Goal: Answer question/provide support: Share knowledge or assist other users

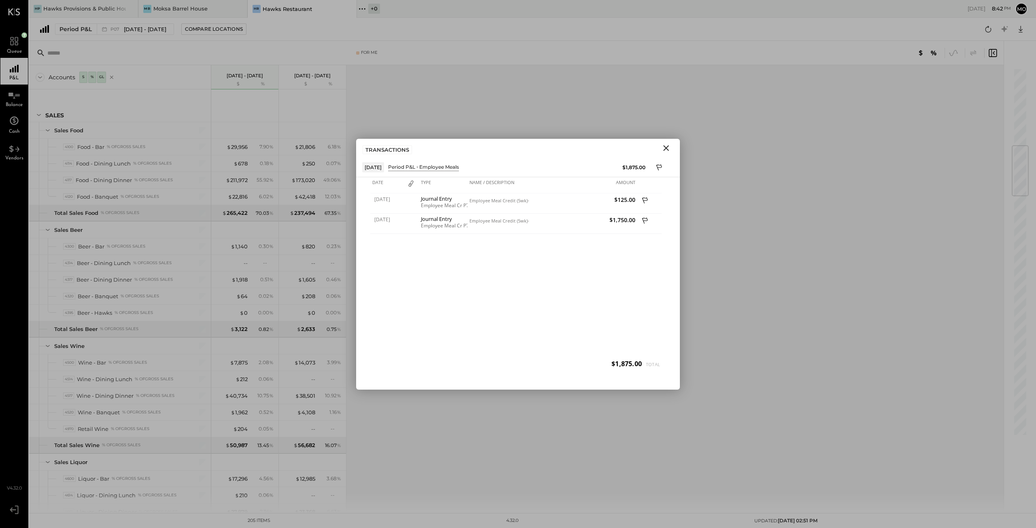
scroll to position [647, 0]
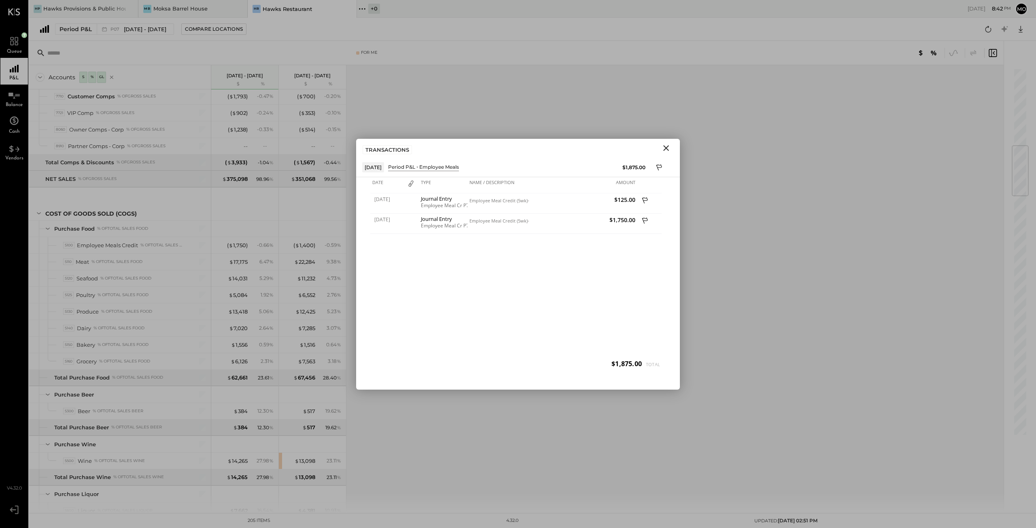
click at [668, 148] on icon "Close" at bounding box center [666, 148] width 10 height 10
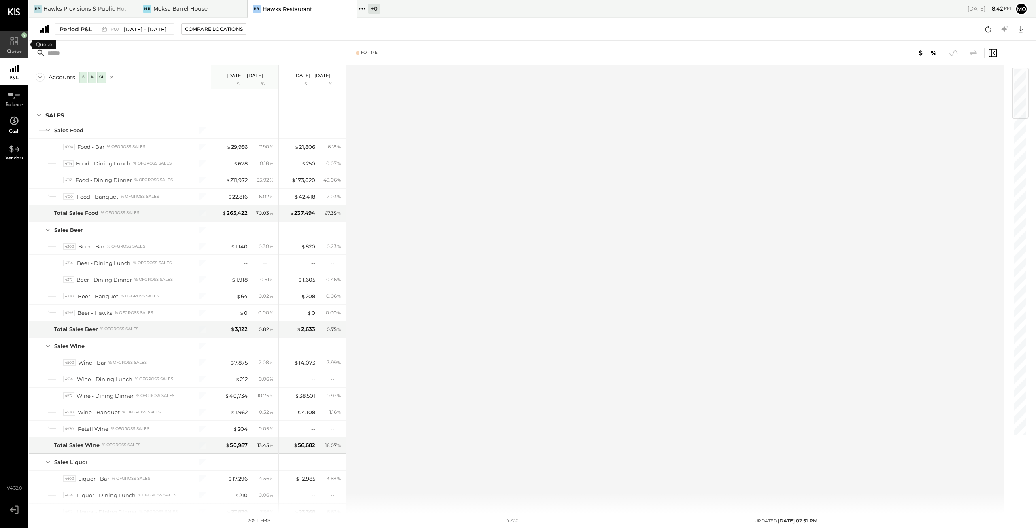
click at [13, 45] on icon at bounding box center [14, 41] width 8 height 8
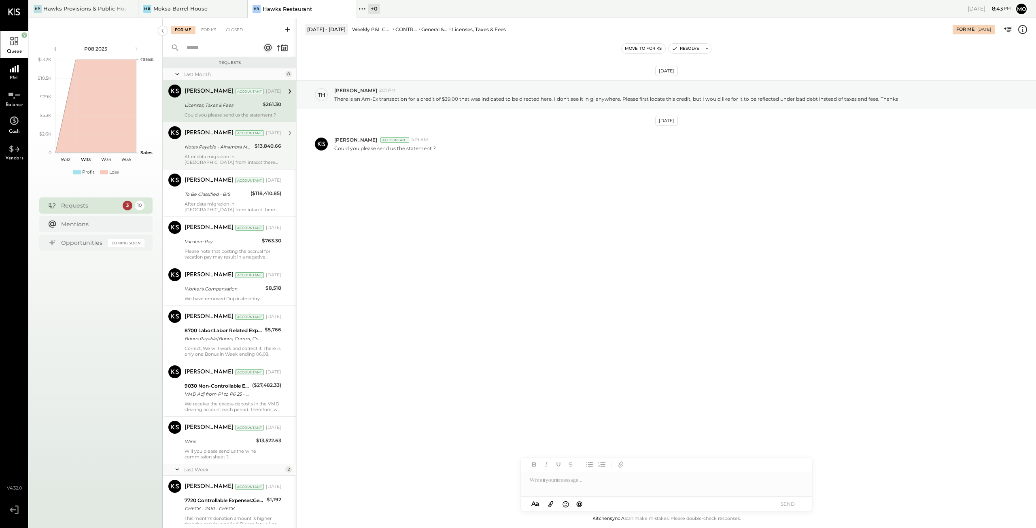
click at [234, 159] on div "After data migration in [GEOGRAPHIC_DATA] from intacct there were some changes …" at bounding box center [233, 159] width 97 height 11
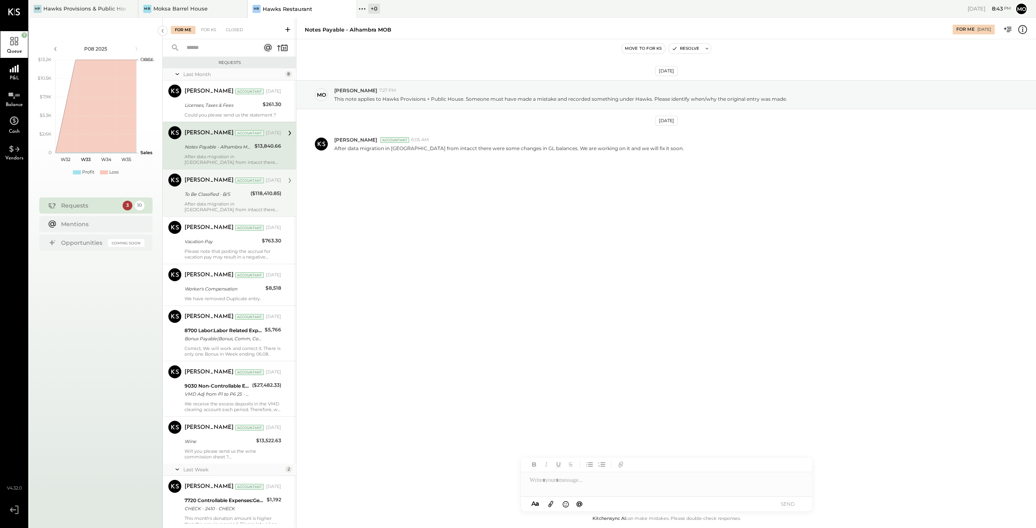
click at [234, 200] on div "[PERSON_NAME] Accountant [DATE] To Be Classified - B/S ($118,410.85) After data…" at bounding box center [233, 193] width 97 height 39
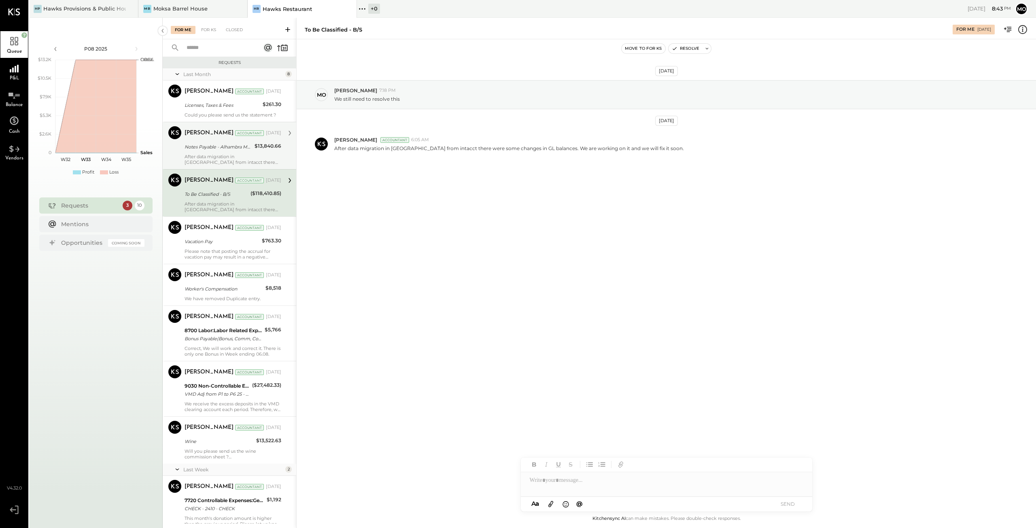
click at [230, 154] on div "After data migration in [GEOGRAPHIC_DATA] from intacct there were some changes …" at bounding box center [233, 159] width 97 height 11
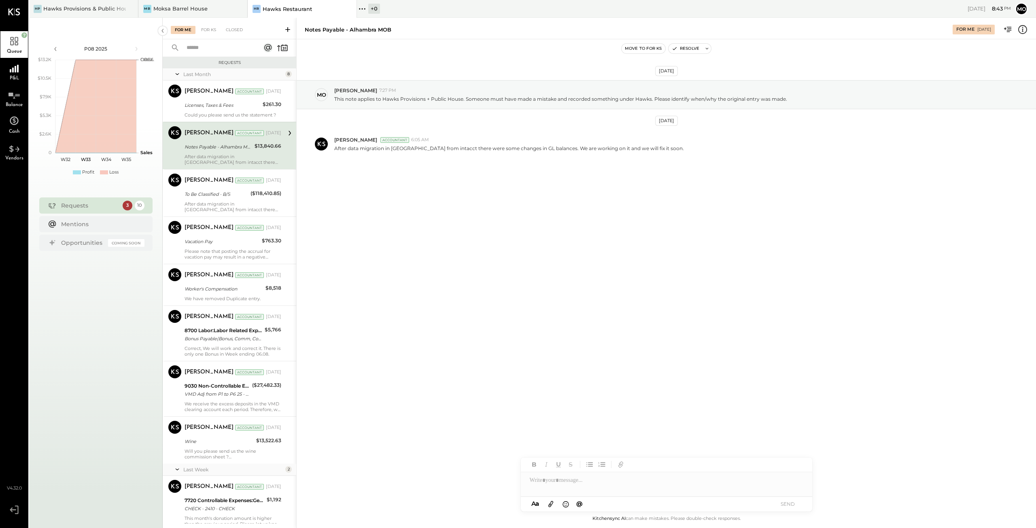
click at [560, 482] on div at bounding box center [666, 480] width 291 height 16
drag, startPoint x: 674, startPoint y: 480, endPoint x: 524, endPoint y: 484, distance: 150.6
click at [524, 484] on div "**********" at bounding box center [666, 480] width 291 height 16
copy div "**********"
click at [789, 504] on button "SEND" at bounding box center [788, 504] width 32 height 11
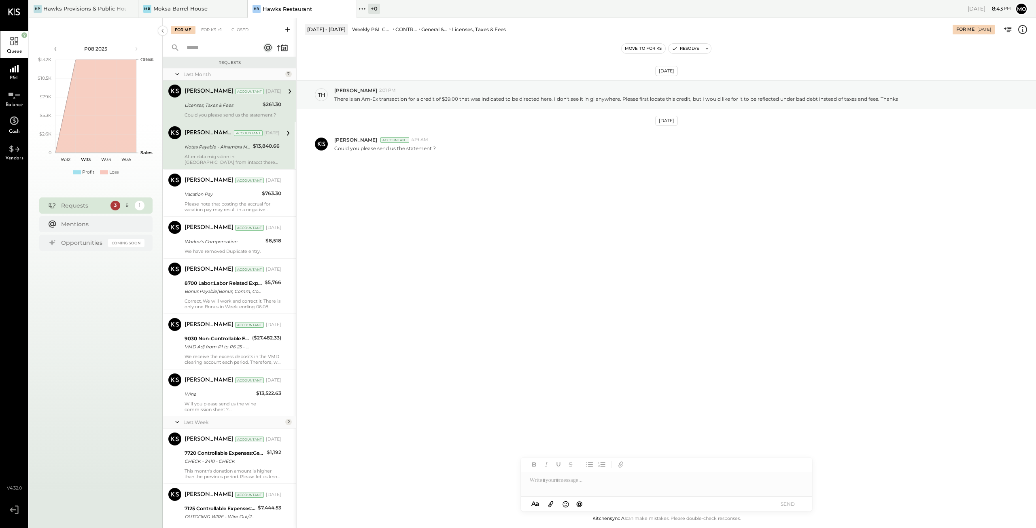
click at [212, 197] on div "Vacation Pay" at bounding box center [222, 194] width 75 height 8
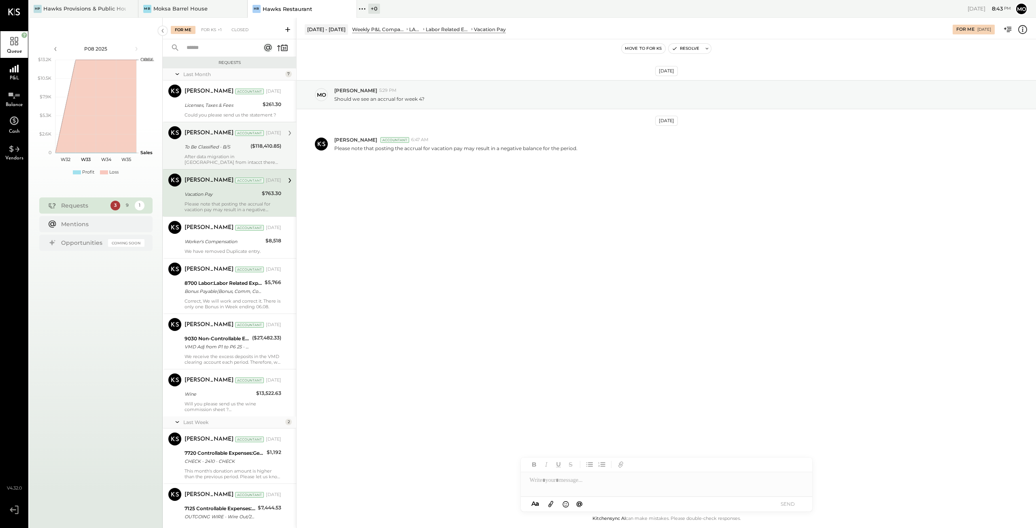
click at [212, 156] on div "After data migration in [GEOGRAPHIC_DATA] from intacct there were some changes …" at bounding box center [233, 159] width 97 height 11
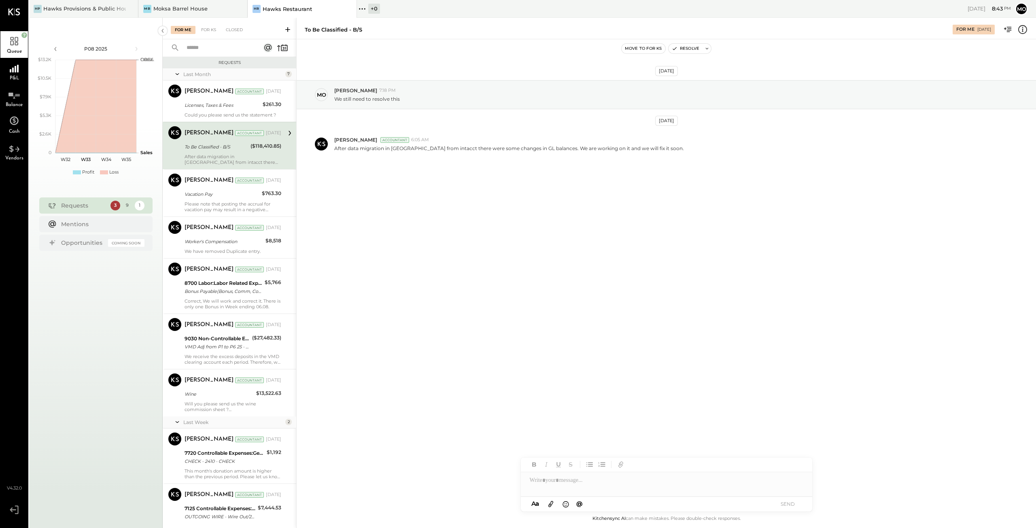
click at [568, 479] on div at bounding box center [666, 480] width 291 height 16
click at [787, 503] on button "SEND" at bounding box center [788, 504] width 32 height 11
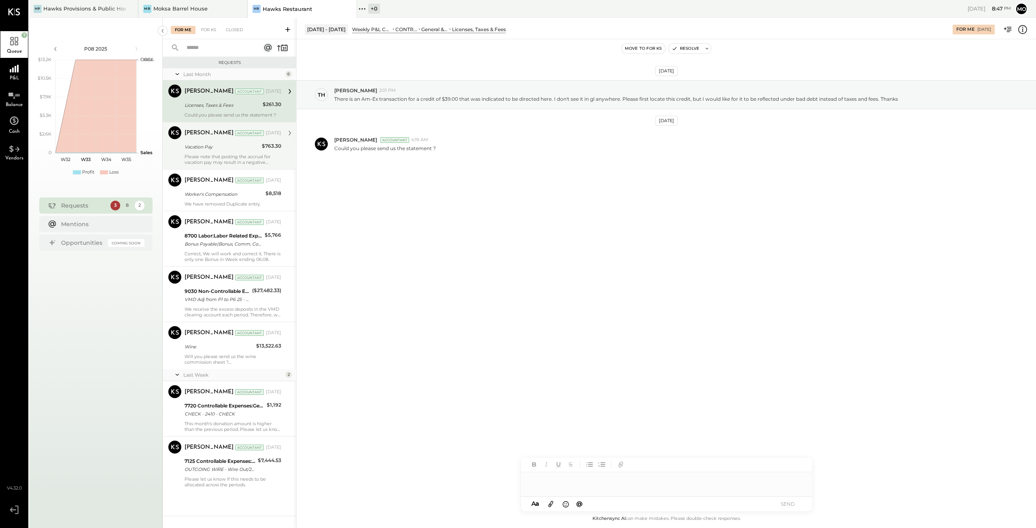
click at [197, 157] on div "Please note that posting the accrual for vacation pay may result in a negative …" at bounding box center [233, 159] width 97 height 11
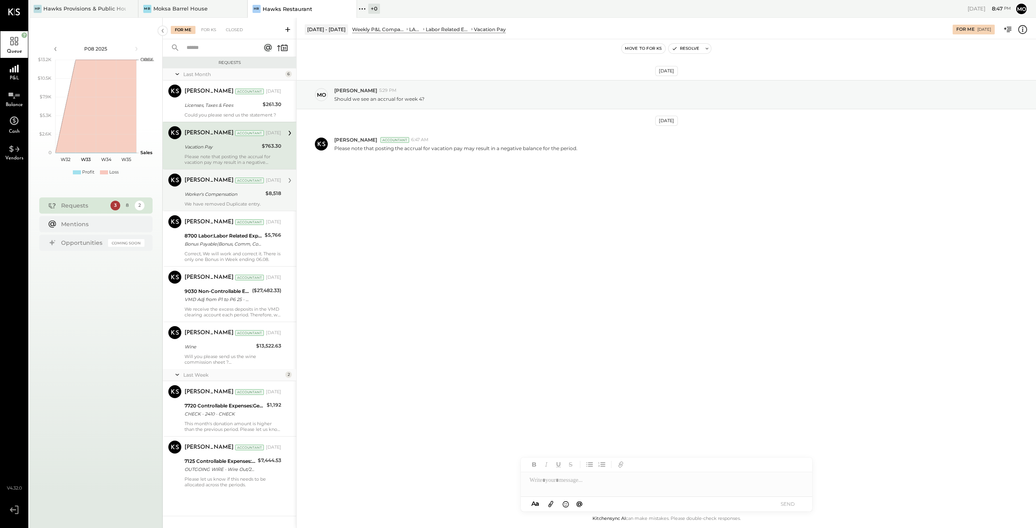
click at [227, 200] on div "[PERSON_NAME] Accountant [DATE] Worker's Compensation $8,518 We have removed Du…" at bounding box center [233, 190] width 97 height 33
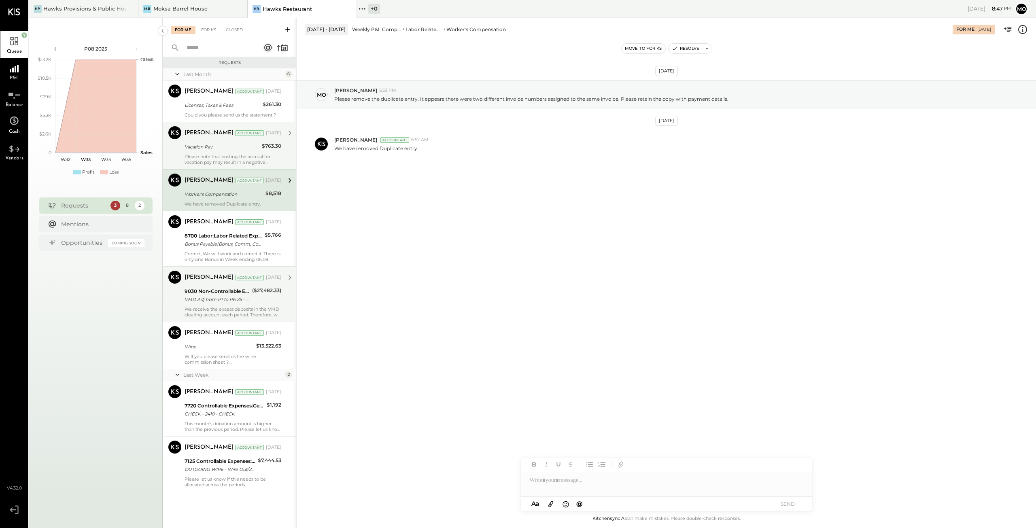
click at [223, 309] on div "We receive the excess deposits in the VMD clearing account each period. Therefo…" at bounding box center [233, 311] width 97 height 11
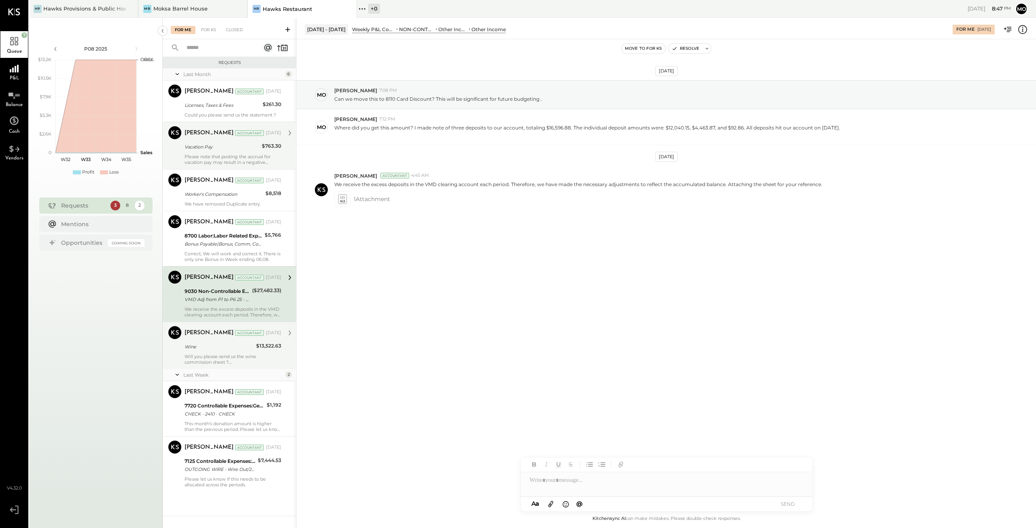
click at [201, 352] on div "[PERSON_NAME] Accountant [DATE] Wine $13,522.63 Will you please send us the win…" at bounding box center [233, 345] width 97 height 39
